Goal: Transaction & Acquisition: Purchase product/service

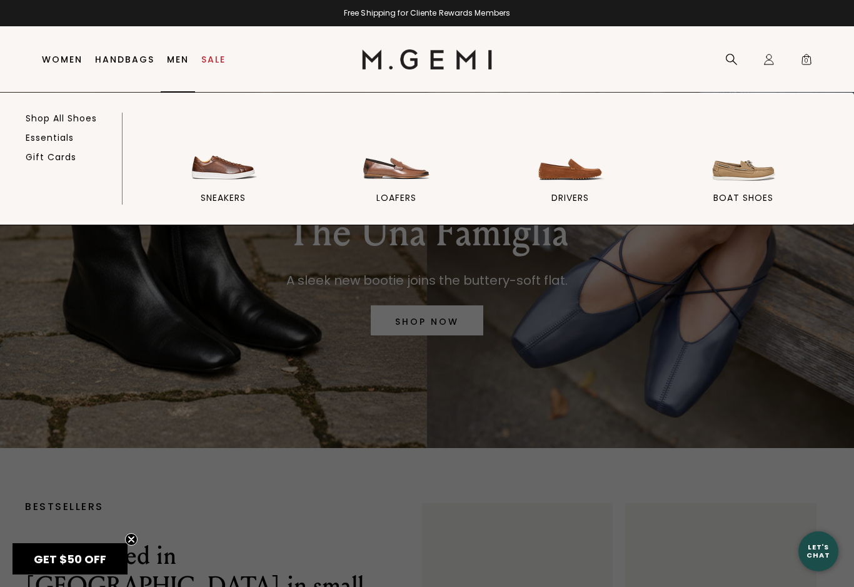
click at [397, 185] on img at bounding box center [397, 151] width 70 height 70
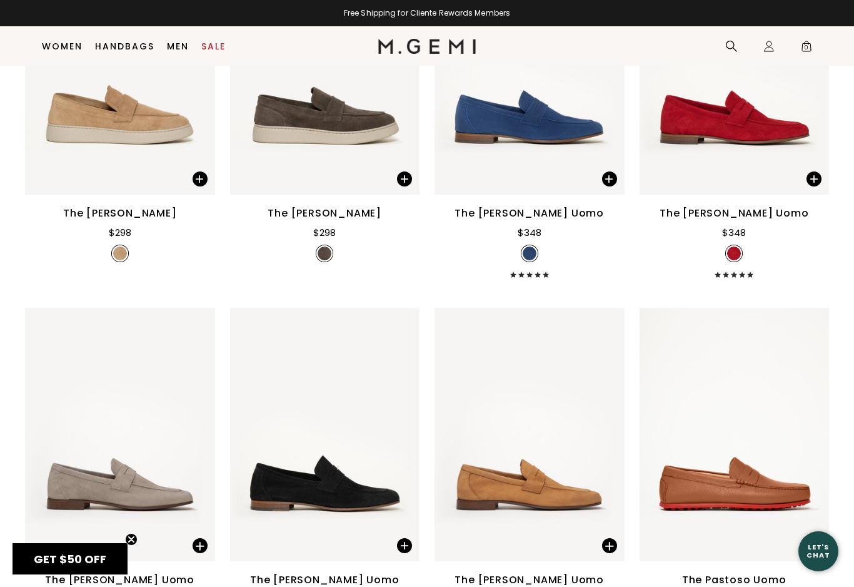
scroll to position [974, 0]
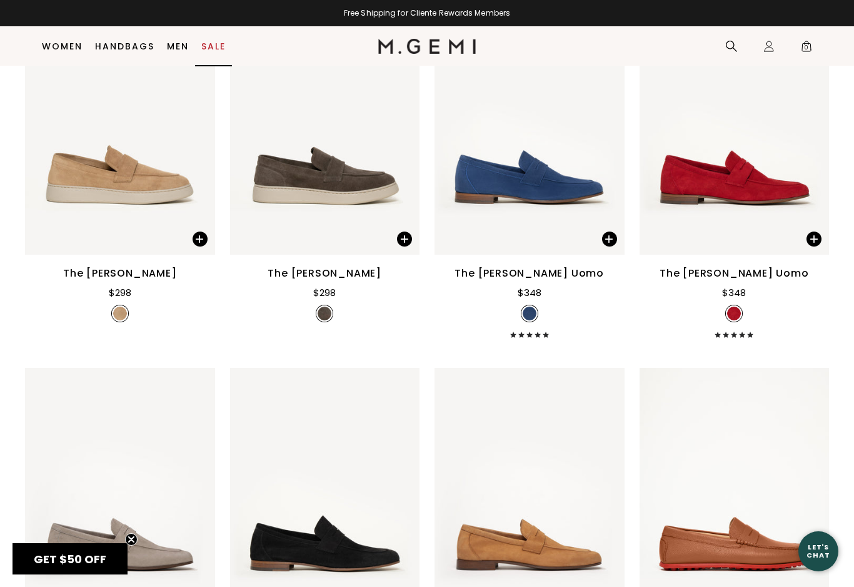
click at [215, 44] on link "Sale" at bounding box center [213, 46] width 24 height 10
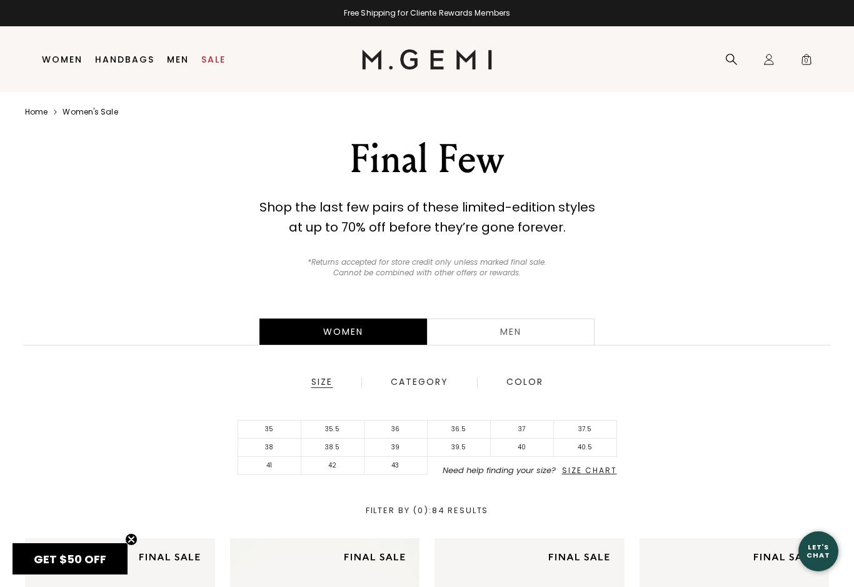
click at [516, 329] on div "Men" at bounding box center [511, 331] width 168 height 26
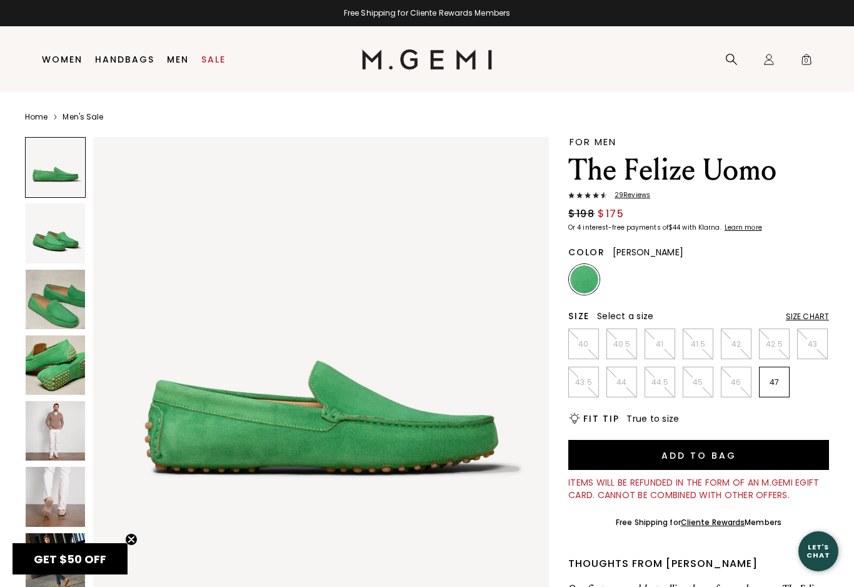
click at [60, 417] on img at bounding box center [55, 430] width 59 height 59
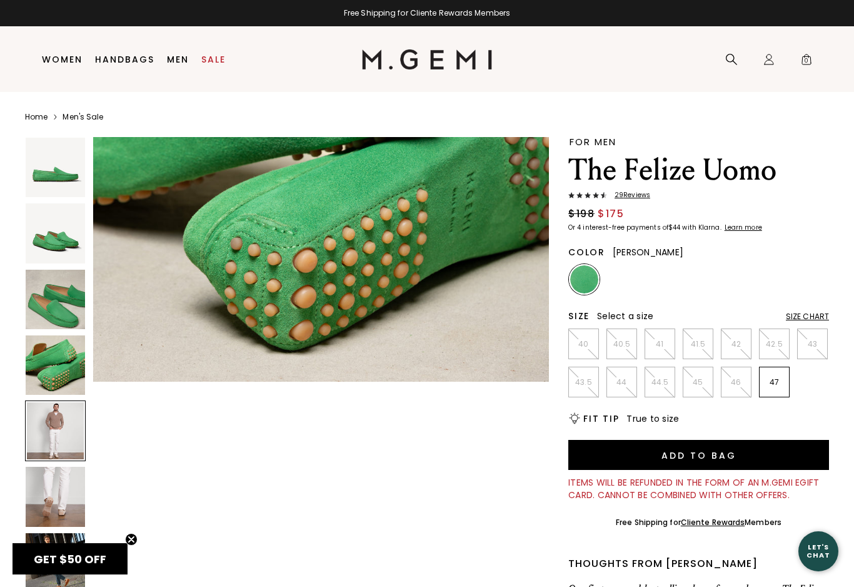
scroll to position [1873, 0]
